Goal: Information Seeking & Learning: Learn about a topic

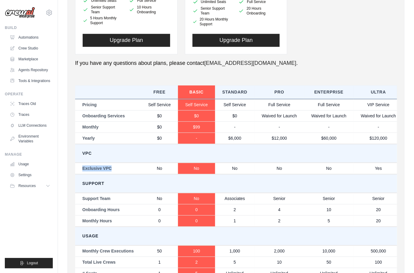
click at [27, 12] on img at bounding box center [20, 12] width 30 height 11
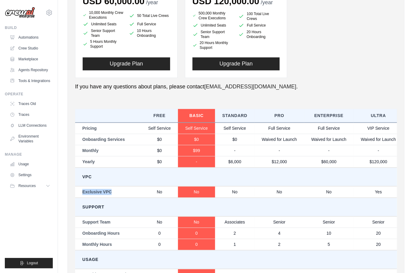
scroll to position [241, 0]
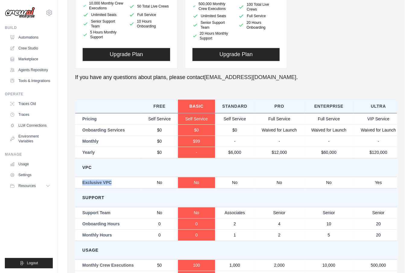
click at [323, 180] on td "No" at bounding box center [328, 181] width 49 height 11
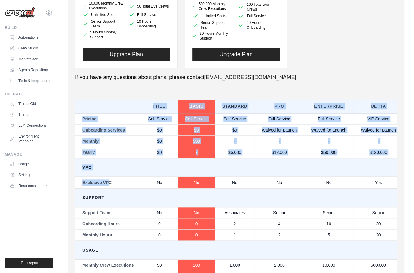
drag, startPoint x: 107, startPoint y: 183, endPoint x: 60, endPoint y: 177, distance: 47.6
click at [60, 177] on div "Settings Manage your account settings, invite new members, and more. Members Ro…" at bounding box center [236, 41] width 356 height 552
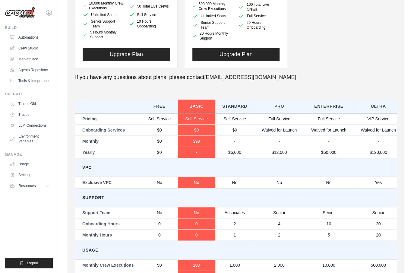
drag, startPoint x: 60, startPoint y: 177, endPoint x: 111, endPoint y: 182, distance: 51.8
click at [111, 182] on td "Exclusive VPC" at bounding box center [108, 181] width 66 height 11
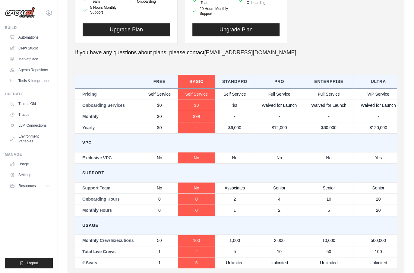
scroll to position [271, 0]
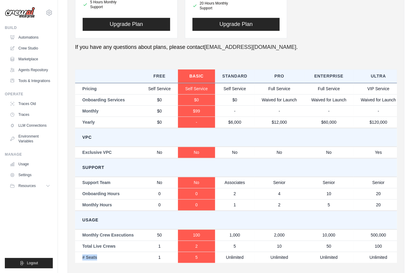
drag, startPoint x: 81, startPoint y: 255, endPoint x: 105, endPoint y: 256, distance: 24.4
click at [105, 256] on td "# Seats" at bounding box center [108, 256] width 66 height 11
click at [106, 256] on td "# Seats" at bounding box center [108, 256] width 66 height 11
click at [175, 256] on td "1" at bounding box center [159, 256] width 37 height 11
drag, startPoint x: 119, startPoint y: 245, endPoint x: 104, endPoint y: 245, distance: 14.5
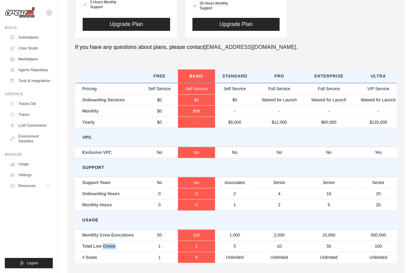
click at [104, 245] on td "Total Live Crews" at bounding box center [108, 245] width 66 height 11
click at [93, 250] on td "Total Live Crews" at bounding box center [108, 245] width 66 height 11
drag, startPoint x: 85, startPoint y: 244, endPoint x: 113, endPoint y: 244, distance: 28.6
click at [113, 244] on td "Total Live Crews" at bounding box center [108, 245] width 66 height 11
click at [114, 244] on td "Total Live Crews" at bounding box center [108, 245] width 66 height 11
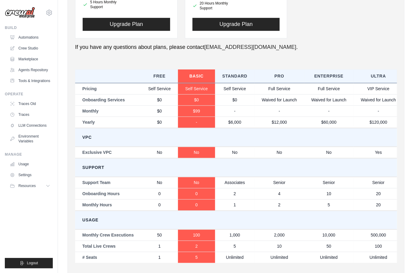
click at [119, 248] on td "Total Live Crews" at bounding box center [108, 245] width 66 height 11
click at [132, 246] on td "Total Live Crews" at bounding box center [108, 245] width 66 height 11
drag, startPoint x: 163, startPoint y: 247, endPoint x: 153, endPoint y: 246, distance: 10.0
click at [153, 246] on td "1" at bounding box center [159, 245] width 37 height 11
drag, startPoint x: 153, startPoint y: 246, endPoint x: 178, endPoint y: 246, distance: 25.6
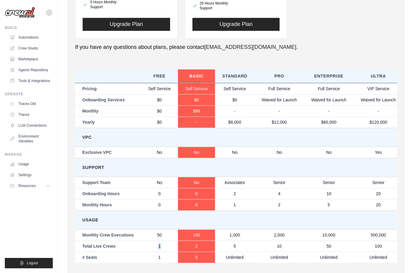
click at [175, 247] on td "1" at bounding box center [159, 245] width 37 height 11
click at [173, 250] on td "1" at bounding box center [159, 245] width 37 height 11
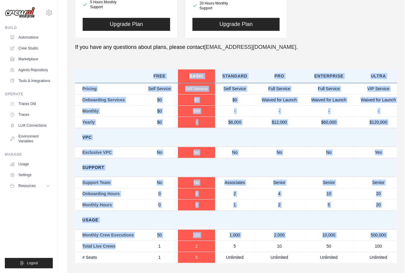
drag, startPoint x: 133, startPoint y: 246, endPoint x: 73, endPoint y: 247, distance: 60.2
click at [73, 247] on div "Members Roles Organization Crew Studio Billing Integrations Account Billing Set…" at bounding box center [235, 15] width 336 height 524
click at [88, 247] on td "Total Live Crews" at bounding box center [108, 245] width 66 height 11
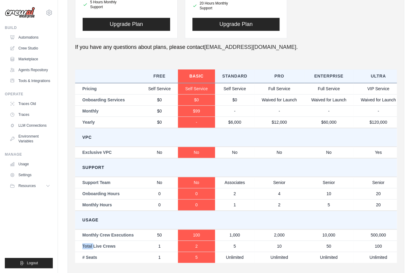
click at [88, 247] on td "Total Live Crews" at bounding box center [108, 245] width 66 height 11
drag, startPoint x: 235, startPoint y: 244, endPoint x: 270, endPoint y: 243, distance: 35.2
click at [270, 243] on tr "Total Live Crews 1 2 5 10 50 100" at bounding box center [239, 245] width 328 height 11
click at [270, 243] on td "10" at bounding box center [278, 245] width 49 height 11
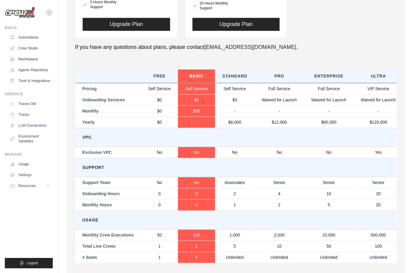
click at [196, 248] on td "2" at bounding box center [196, 245] width 37 height 11
drag, startPoint x: 233, startPoint y: 244, endPoint x: 208, endPoint y: 244, distance: 24.7
click at [224, 244] on td "5" at bounding box center [234, 245] width 39 height 11
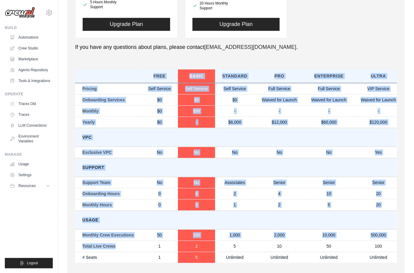
drag, startPoint x: 66, startPoint y: 246, endPoint x: 124, endPoint y: 246, distance: 57.5
click at [124, 246] on div "Settings Manage your account settings, invite new members, and more. Members Ro…" at bounding box center [236, 11] width 356 height 552
drag, startPoint x: 124, startPoint y: 246, endPoint x: 109, endPoint y: 245, distance: 14.5
click at [124, 246] on td "Total Live Crews" at bounding box center [108, 245] width 66 height 11
click at [107, 245] on td "Total Live Crews" at bounding box center [108, 245] width 66 height 11
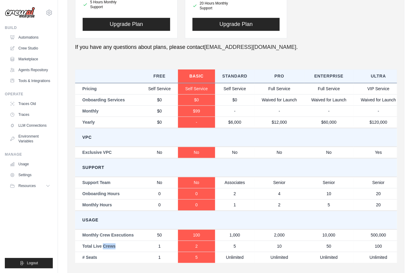
click at [107, 245] on td "Total Live Crews" at bounding box center [108, 245] width 66 height 11
drag, startPoint x: 107, startPoint y: 245, endPoint x: 121, endPoint y: 250, distance: 15.2
click at [121, 250] on tbody "Pricing Self Service Self Service Self Service Full Service Full Service VIP Se…" at bounding box center [239, 172] width 328 height 179
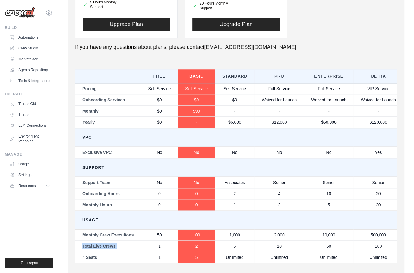
click at [120, 229] on td "Monthly Crew Executions" at bounding box center [108, 234] width 66 height 11
click at [47, 10] on icon at bounding box center [48, 12] width 7 height 7
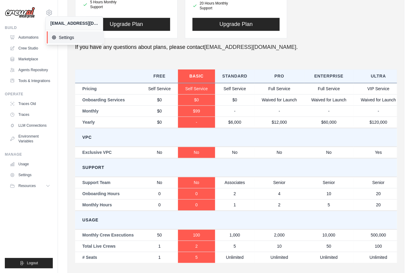
click at [69, 39] on span "Settings" at bounding box center [76, 37] width 48 height 6
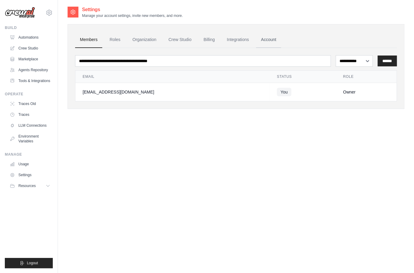
click at [281, 41] on link "Account" at bounding box center [268, 40] width 25 height 16
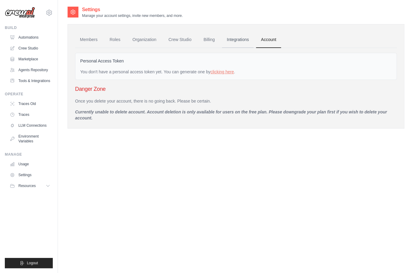
click at [235, 41] on link "Integrations" at bounding box center [238, 40] width 32 height 16
click at [201, 40] on ul "Members Roles Organization Crew Studio Billing Integrations Account" at bounding box center [235, 40] width 321 height 16
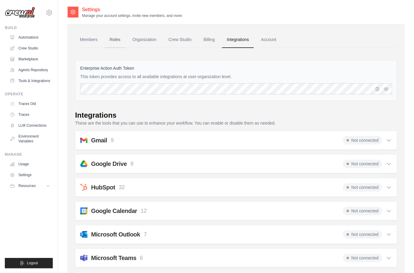
click at [109, 41] on link "Roles" at bounding box center [115, 40] width 20 height 16
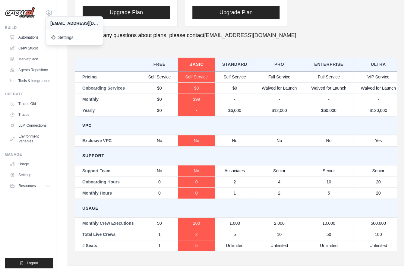
scroll to position [290, 0]
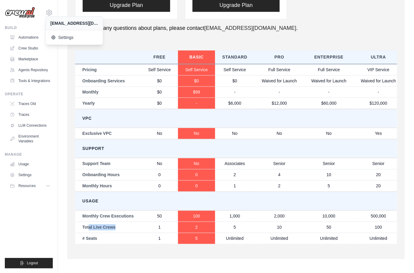
drag, startPoint x: 132, startPoint y: 224, endPoint x: 83, endPoint y: 227, distance: 48.6
click at [83, 227] on td "Total Live Crews" at bounding box center [108, 226] width 66 height 11
drag, startPoint x: 83, startPoint y: 227, endPoint x: 120, endPoint y: 217, distance: 38.8
click at [120, 217] on td "Monthly Crew Executions" at bounding box center [108, 215] width 66 height 11
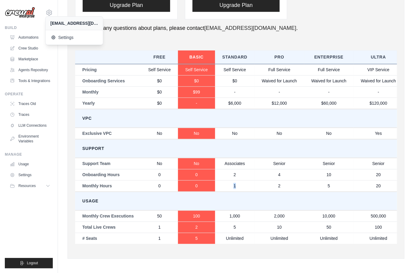
drag, startPoint x: 240, startPoint y: 185, endPoint x: 264, endPoint y: 186, distance: 23.5
click at [264, 186] on tr "Monthly Hours 0 0 1 2 5 20" at bounding box center [239, 185] width 328 height 11
drag, startPoint x: 264, startPoint y: 186, endPoint x: 323, endPoint y: 186, distance: 59.3
click at [323, 186] on td "5" at bounding box center [328, 185] width 49 height 11
drag, startPoint x: 323, startPoint y: 186, endPoint x: 319, endPoint y: 186, distance: 3.9
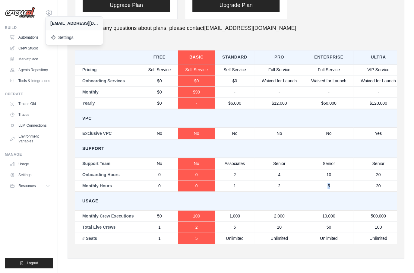
click at [319, 186] on td "5" at bounding box center [328, 185] width 49 height 11
drag, startPoint x: 84, startPoint y: 175, endPoint x: 154, endPoint y: 178, distance: 69.9
click at [154, 178] on tr "Onboarding Hours 0 0 2 4 10 20" at bounding box center [239, 174] width 328 height 11
drag, startPoint x: 260, startPoint y: 176, endPoint x: 230, endPoint y: 175, distance: 30.1
click at [230, 175] on tr "Onboarding Hours 0 0 2 4 10 20" at bounding box center [239, 174] width 328 height 11
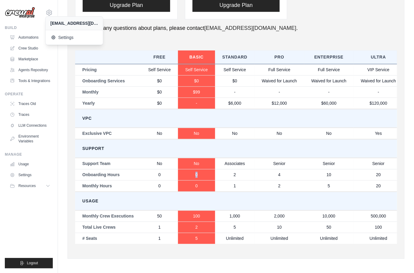
drag, startPoint x: 230, startPoint y: 175, endPoint x: 181, endPoint y: 174, distance: 49.1
click at [181, 174] on td "0" at bounding box center [196, 174] width 37 height 11
drag, startPoint x: 89, startPoint y: 176, endPoint x: 119, endPoint y: 181, distance: 30.5
click at [119, 181] on tbody "Pricing Self Service Self Service Self Service Full Service Full Service VIP Se…" at bounding box center [239, 153] width 328 height 179
drag, startPoint x: 119, startPoint y: 181, endPoint x: 121, endPoint y: 190, distance: 9.5
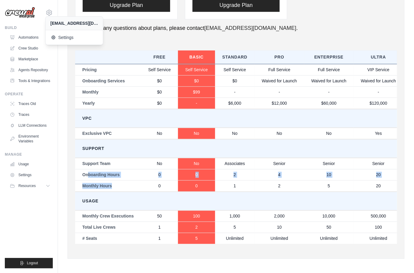
click at [121, 189] on td "Monthly Hours" at bounding box center [108, 185] width 66 height 11
click at [126, 203] on td "Usage" at bounding box center [239, 200] width 328 height 19
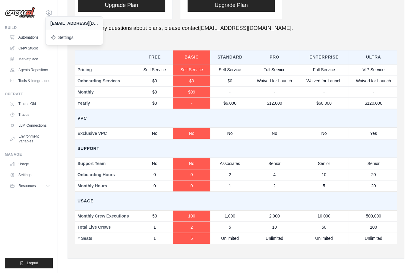
scroll to position [0, 0]
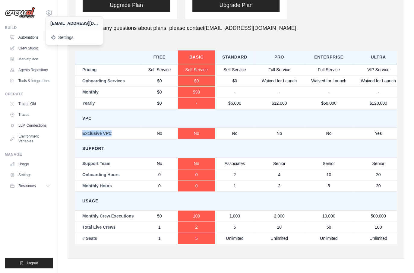
drag, startPoint x: 82, startPoint y: 133, endPoint x: 112, endPoint y: 134, distance: 30.1
click at [112, 134] on td "Exclusive VPC" at bounding box center [108, 132] width 66 height 11
drag, startPoint x: 112, startPoint y: 134, endPoint x: 114, endPoint y: 138, distance: 4.3
click at [114, 138] on td "Exclusive VPC" at bounding box center [108, 132] width 66 height 11
click at [114, 135] on td "Exclusive VPC" at bounding box center [108, 132] width 66 height 11
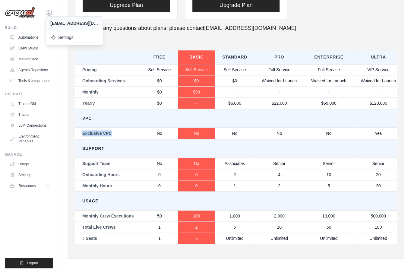
click at [109, 129] on td "Exclusive VPC" at bounding box center [108, 132] width 66 height 11
drag, startPoint x: 95, startPoint y: 130, endPoint x: 107, endPoint y: 139, distance: 15.0
click at [107, 139] on tbody "Pricing Self Service Self Service Self Service Full Service Full Service VIP Se…" at bounding box center [239, 153] width 328 height 179
drag, startPoint x: 107, startPoint y: 139, endPoint x: 105, endPoint y: 131, distance: 7.7
click at [107, 138] on tbody "Pricing Self Service Self Service Self Service Full Service Full Service VIP Se…" at bounding box center [239, 153] width 328 height 179
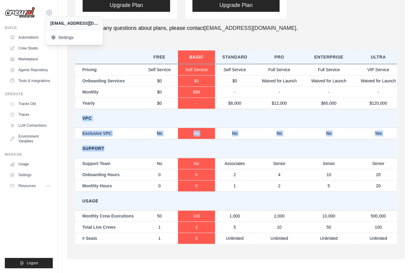
click at [90, 120] on td "VPC" at bounding box center [239, 118] width 328 height 19
click at [89, 134] on td "Exclusive VPC" at bounding box center [108, 132] width 66 height 11
drag, startPoint x: 85, startPoint y: 134, endPoint x: 106, endPoint y: 133, distance: 20.8
click at [106, 133] on td "Exclusive VPC" at bounding box center [108, 132] width 66 height 11
drag, startPoint x: 381, startPoint y: 138, endPoint x: 379, endPoint y: 134, distance: 4.3
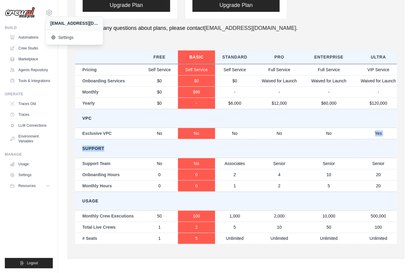
click at [379, 134] on tbody "Pricing Self Service Self Service Self Service Full Service Full Service VIP Se…" at bounding box center [239, 153] width 328 height 179
click at [379, 134] on td "Yes" at bounding box center [377, 132] width 49 height 11
click at [381, 134] on td "Yes" at bounding box center [377, 132] width 49 height 11
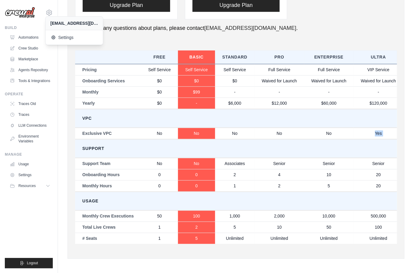
click at [381, 134] on td "Yes" at bounding box center [377, 132] width 49 height 11
click at [381, 132] on td "Yes" at bounding box center [377, 132] width 49 height 11
drag, startPoint x: 349, startPoint y: 133, endPoint x: 202, endPoint y: 136, distance: 147.0
click at [202, 136] on tr "Exclusive VPC No No No No No Yes" at bounding box center [239, 132] width 328 height 11
drag, startPoint x: 202, startPoint y: 136, endPoint x: 177, endPoint y: 91, distance: 51.3
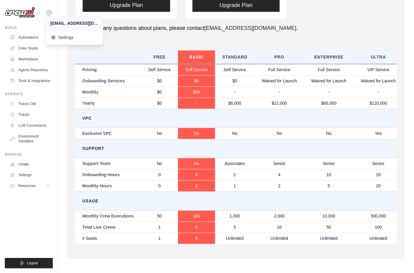
click at [177, 91] on td "$0" at bounding box center [159, 91] width 37 height 11
click at [242, 112] on td "VPC" at bounding box center [239, 118] width 328 height 19
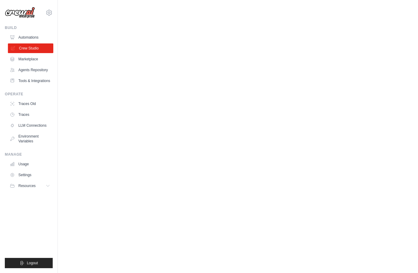
click at [34, 49] on link "Crew Studio" at bounding box center [30, 48] width 45 height 10
click at [32, 58] on link "Marketplace" at bounding box center [30, 59] width 45 height 10
click at [33, 63] on link "Marketplace" at bounding box center [30, 59] width 45 height 10
click at [33, 62] on link "Marketplace" at bounding box center [30, 59] width 45 height 10
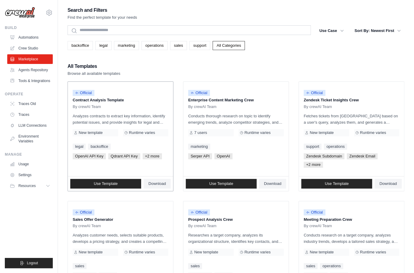
drag, startPoint x: 108, startPoint y: 100, endPoint x: 129, endPoint y: 100, distance: 20.5
click at [129, 100] on p "Contract Analysis Template" at bounding box center [120, 100] width 95 height 6
drag, startPoint x: 189, startPoint y: 101, endPoint x: 254, endPoint y: 99, distance: 65.1
click at [254, 99] on p "Enterprise Content Marketing Crew" at bounding box center [235, 100] width 95 height 6
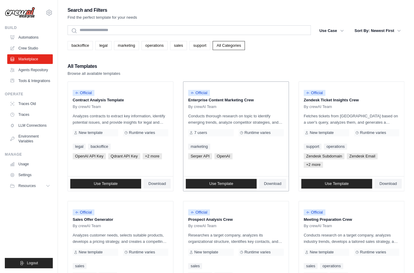
drag, startPoint x: 254, startPoint y: 99, endPoint x: 260, endPoint y: 100, distance: 6.1
click at [260, 100] on p "Enterprise Content Marketing Crew" at bounding box center [235, 100] width 95 height 6
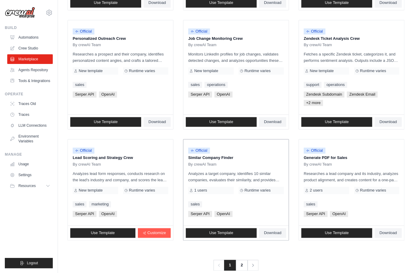
scroll to position [301, 0]
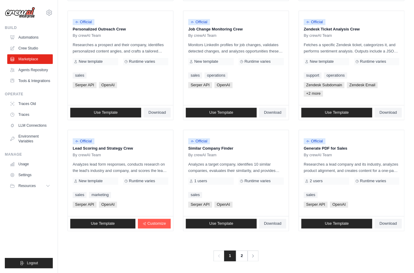
click at [240, 256] on link "2" at bounding box center [242, 255] width 12 height 11
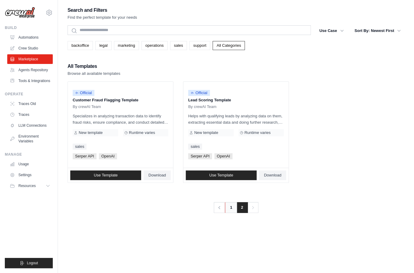
click at [233, 207] on link "1" at bounding box center [231, 207] width 12 height 11
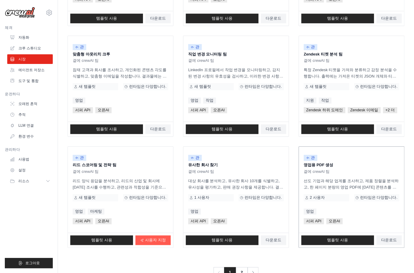
scroll to position [284, 0]
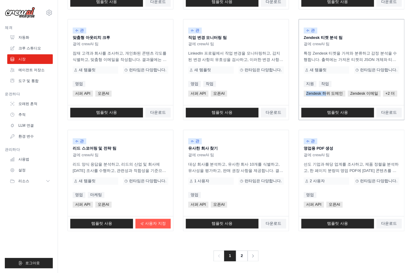
drag, startPoint x: 305, startPoint y: 93, endPoint x: 325, endPoint y: 94, distance: 19.6
click at [325, 94] on span "Zendesk 하위 도메인" at bounding box center [324, 93] width 42 height 6
drag, startPoint x: 325, startPoint y: 94, endPoint x: 320, endPoint y: 100, distance: 7.3
click at [320, 100] on div "관 Zendesk 티켓 분석 팀 곁에 crewAI 팀 특정 Zendesk 티켓을 가져와 분류하고 감정 분석을 수행합니다. 출력에는 가져온 티켓…" at bounding box center [350, 62] width 105 height 86
drag, startPoint x: 184, startPoint y: 242, endPoint x: 229, endPoint y: 166, distance: 88.6
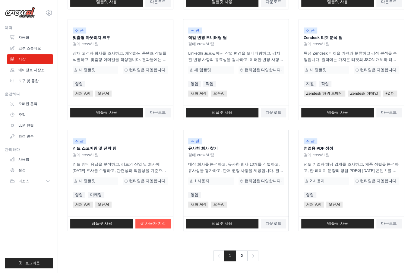
click at [181, 247] on div "이전의 1 2 다음" at bounding box center [235, 252] width 336 height 18
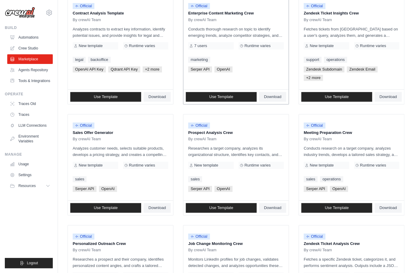
scroll to position [0, 0]
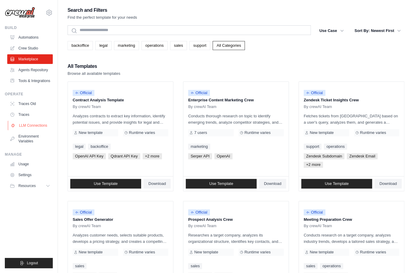
click at [31, 128] on font "LLM Connections" at bounding box center [33, 125] width 28 height 5
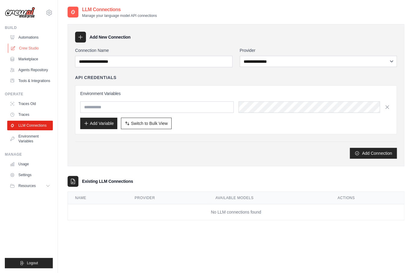
click at [33, 48] on link "Crew Studio" at bounding box center [30, 48] width 45 height 10
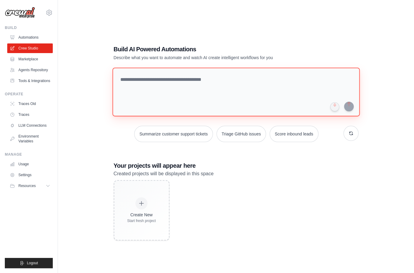
click at [167, 79] on textarea at bounding box center [235, 91] width 247 height 49
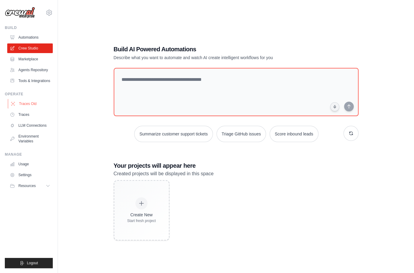
click at [25, 108] on link "Traces Old" at bounding box center [30, 104] width 45 height 10
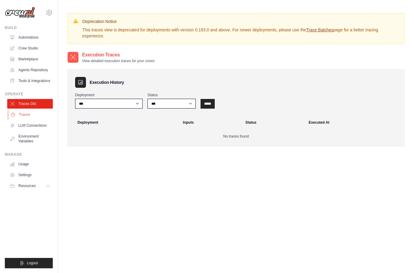
click at [46, 119] on link "Traces" at bounding box center [30, 115] width 45 height 10
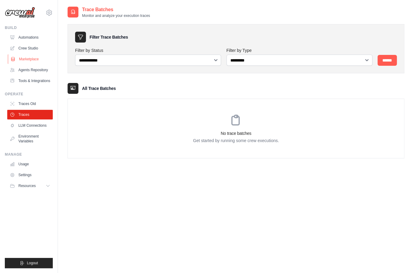
click at [46, 57] on link "Marketplace" at bounding box center [30, 59] width 45 height 10
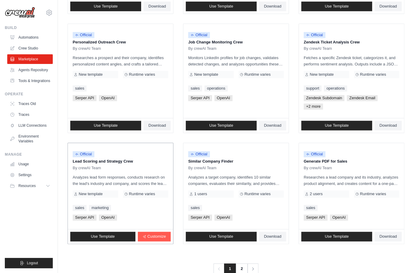
scroll to position [301, 0]
